Goal: Use online tool/utility: Utilize a website feature to perform a specific function

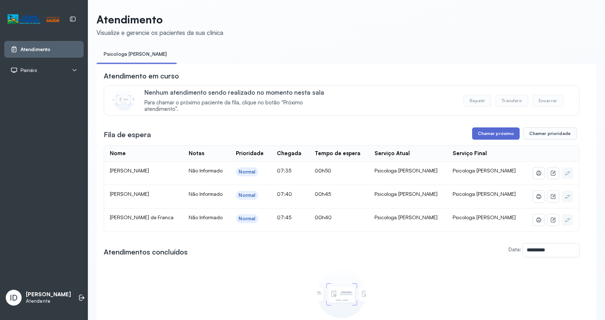
click at [478, 130] on button "Chamar próximo" at bounding box center [496, 134] width 48 height 12
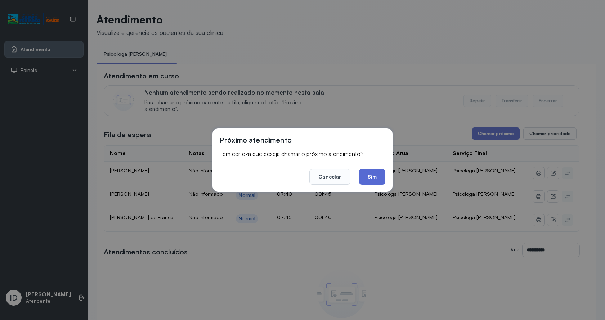
click at [361, 180] on button "Sim" at bounding box center [372, 177] width 26 height 16
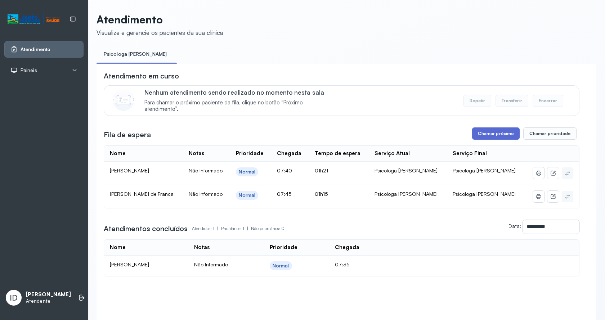
click at [508, 136] on button "Chamar próximo" at bounding box center [496, 134] width 48 height 12
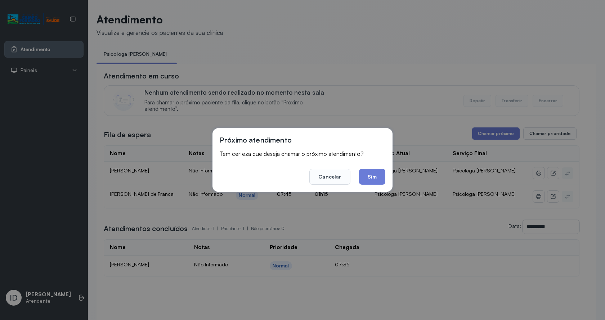
drag, startPoint x: 376, startPoint y: 179, endPoint x: 273, endPoint y: 76, distance: 146.0
click at [376, 179] on button "Sim" at bounding box center [372, 177] width 26 height 16
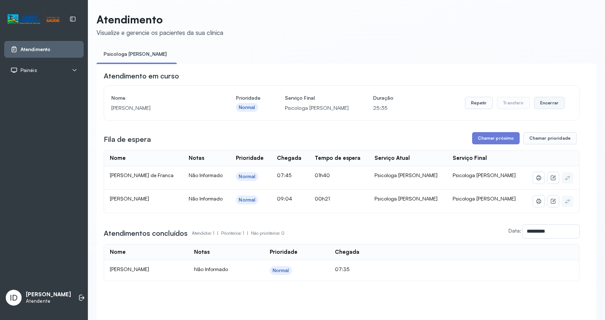
click at [540, 102] on button "Encerrar" at bounding box center [549, 103] width 31 height 12
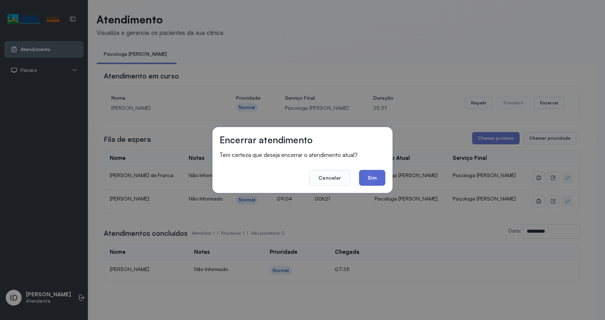
click at [378, 181] on button "Sim" at bounding box center [372, 178] width 26 height 16
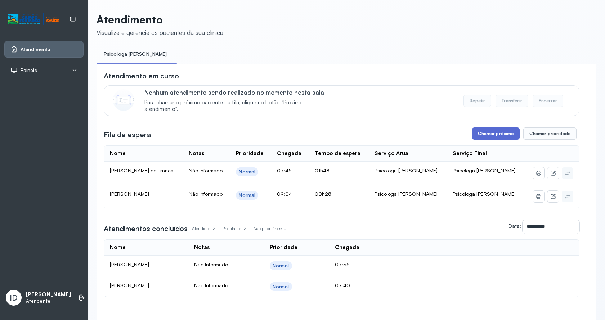
click at [507, 138] on button "Chamar próximo" at bounding box center [496, 134] width 48 height 12
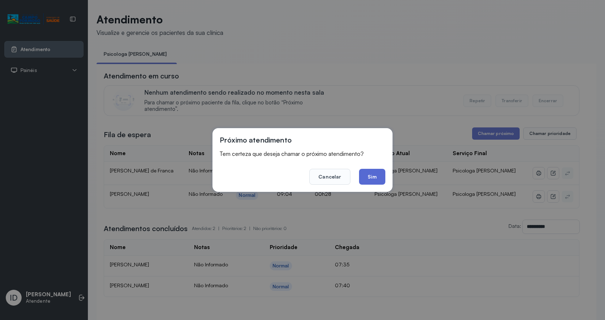
click at [369, 173] on button "Sim" at bounding box center [372, 177] width 26 height 16
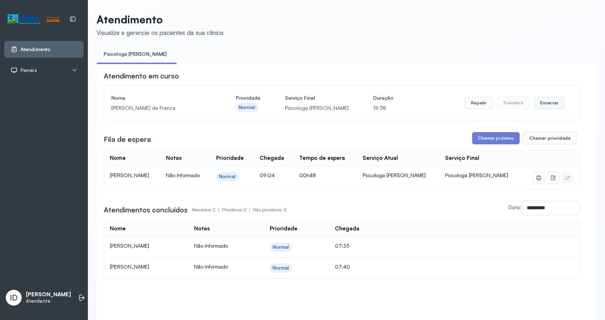
click at [545, 101] on button "Encerrar" at bounding box center [549, 103] width 31 height 12
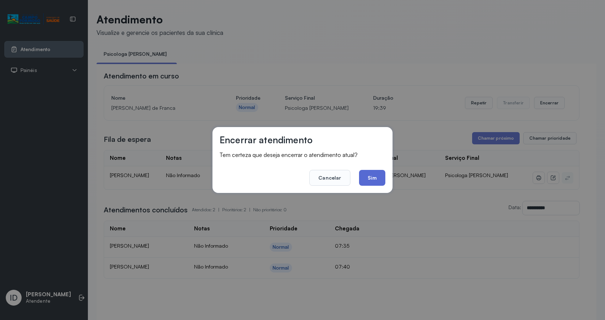
click at [369, 179] on button "Sim" at bounding box center [372, 178] width 26 height 16
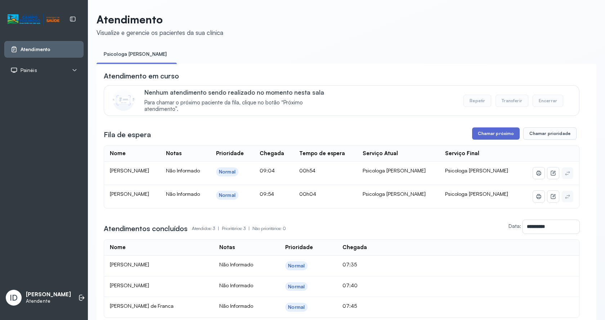
click at [493, 135] on button "Chamar próximo" at bounding box center [496, 134] width 48 height 12
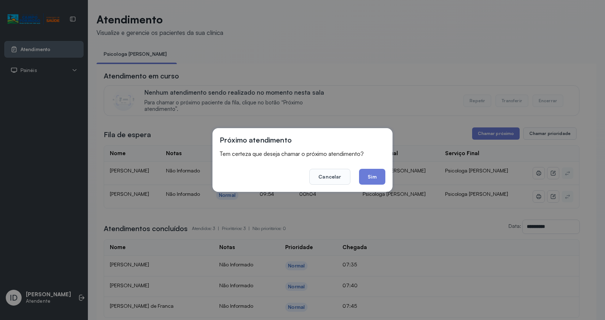
drag, startPoint x: 376, startPoint y: 178, endPoint x: 371, endPoint y: 173, distance: 7.7
click at [375, 178] on button "Sim" at bounding box center [372, 177] width 26 height 16
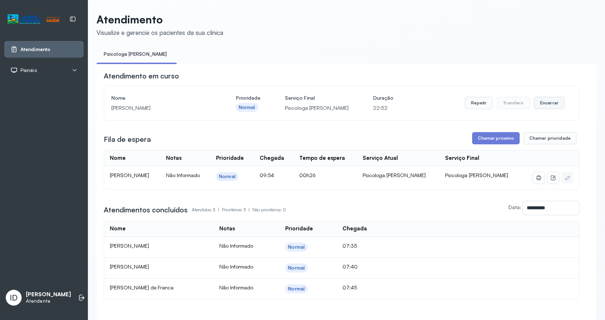
click at [549, 103] on button "Encerrar" at bounding box center [549, 103] width 31 height 12
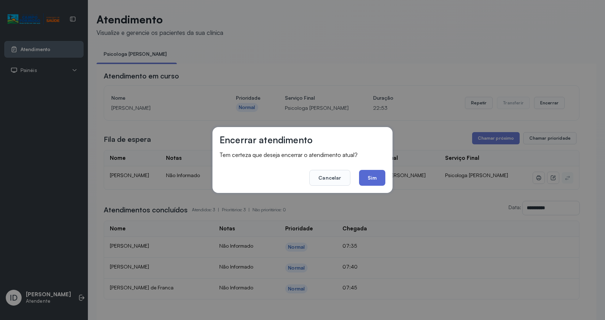
click at [375, 181] on button "Sim" at bounding box center [372, 178] width 26 height 16
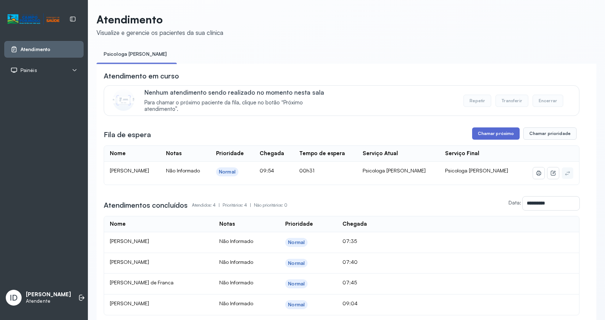
click at [515, 134] on button "Chamar próximo" at bounding box center [496, 134] width 48 height 12
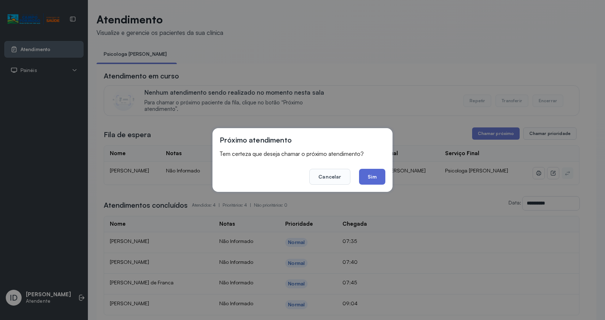
click at [379, 178] on button "Sim" at bounding box center [372, 177] width 26 height 16
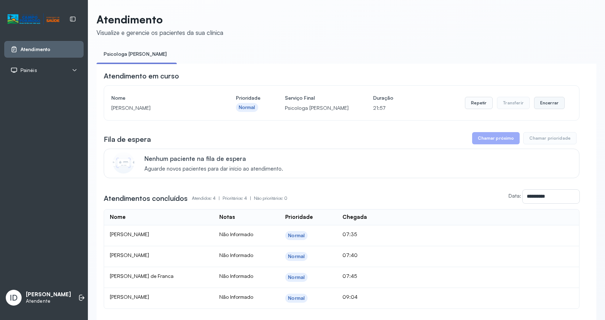
click at [550, 101] on button "Encerrar" at bounding box center [549, 103] width 31 height 12
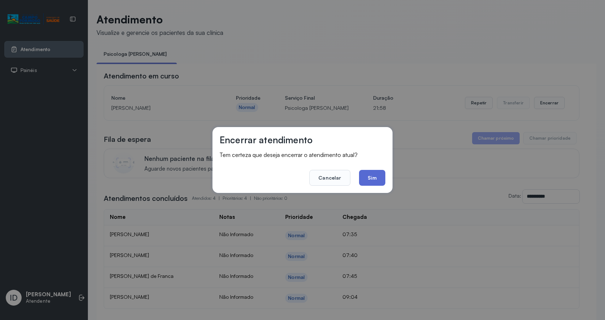
click at [369, 173] on button "Sim" at bounding box center [372, 178] width 26 height 16
